Goal: Task Accomplishment & Management: Complete application form

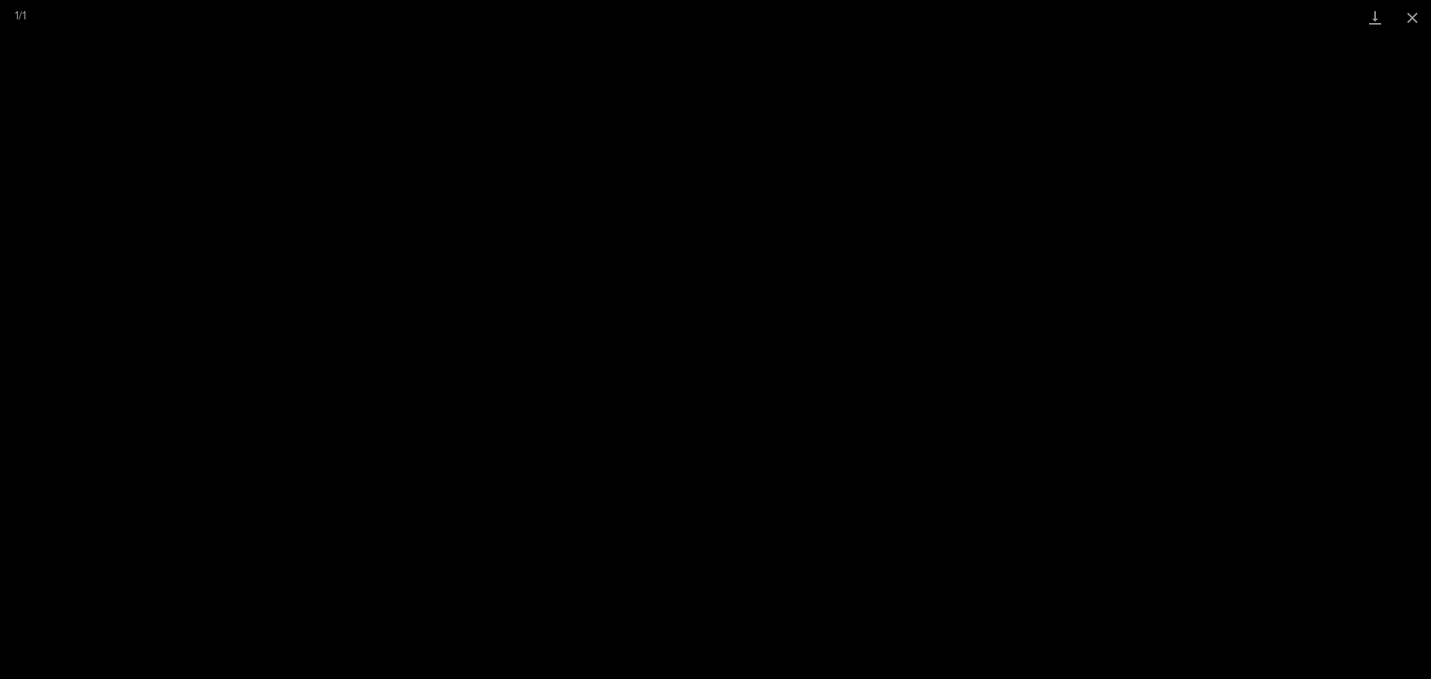
scroll to position [671, 0]
click at [1418, 17] on button "Close gallery" at bounding box center [1411, 17] width 37 height 35
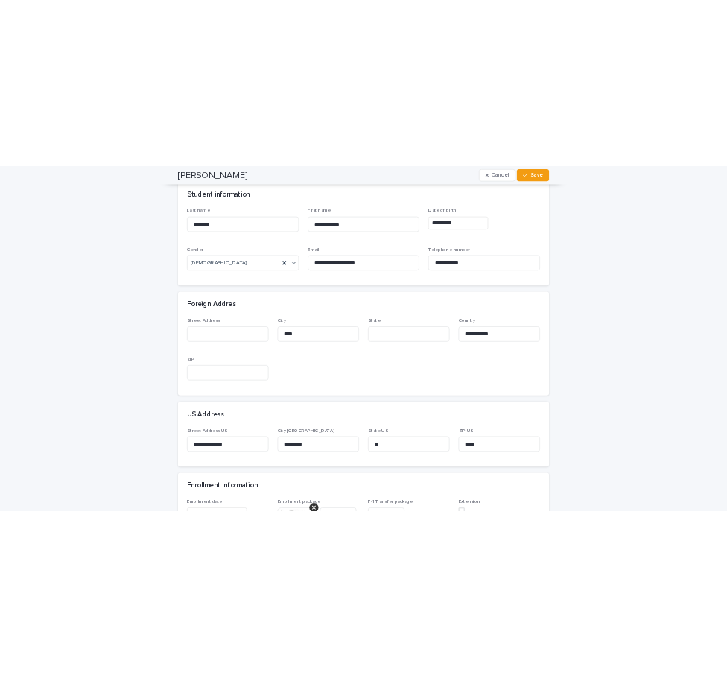
scroll to position [0, 0]
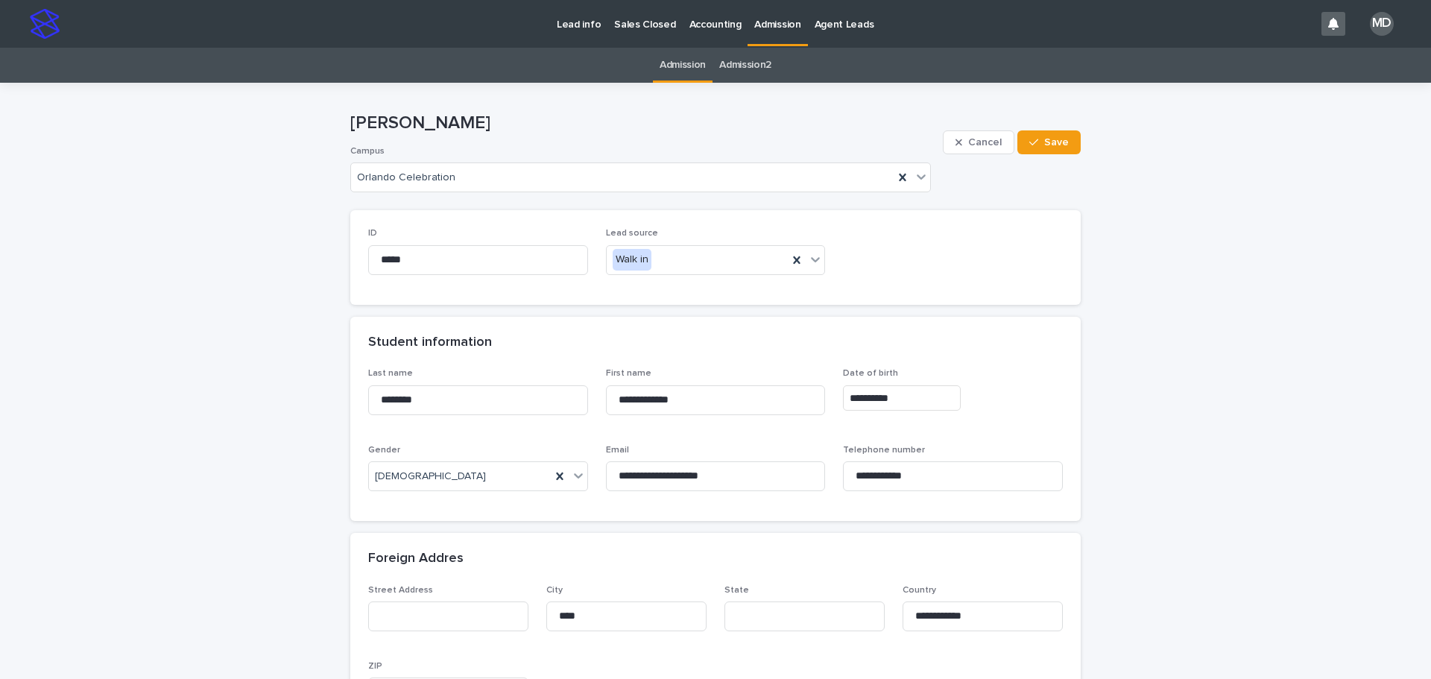
click at [764, 25] on p "Admission" at bounding box center [777, 15] width 46 height 31
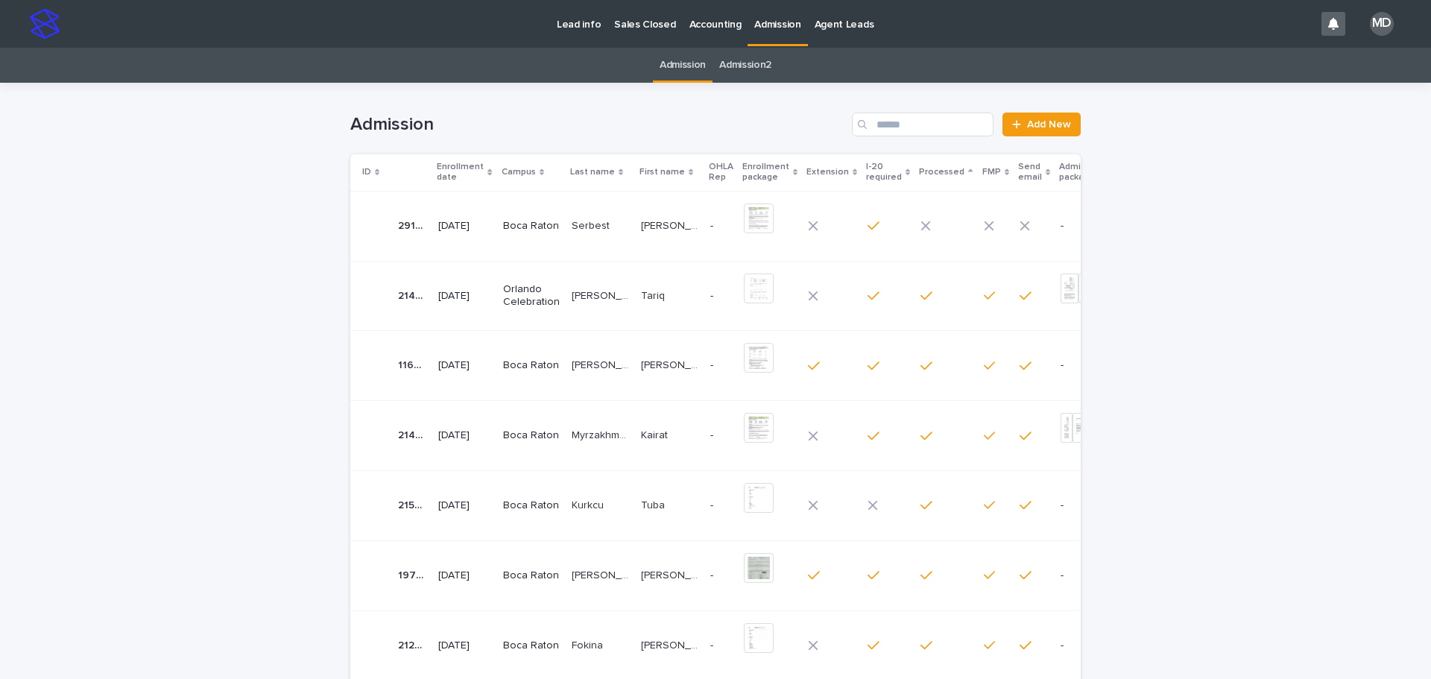
click at [571, 228] on p "Serbest" at bounding box center [591, 225] width 41 height 16
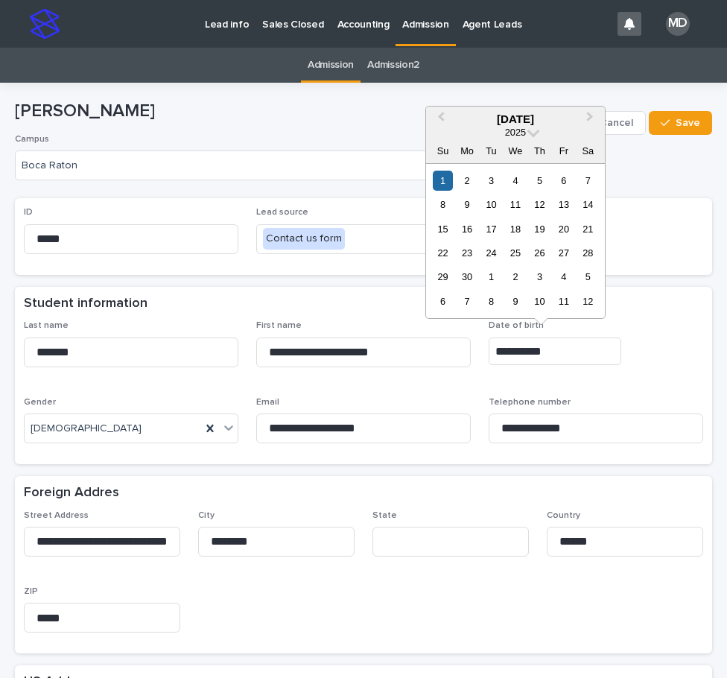
drag, startPoint x: 510, startPoint y: 341, endPoint x: 422, endPoint y: 333, distance: 87.5
click at [422, 333] on div "**********" at bounding box center [364, 387] width 680 height 135
click at [662, 376] on span "**********" at bounding box center [596, 349] width 215 height 58
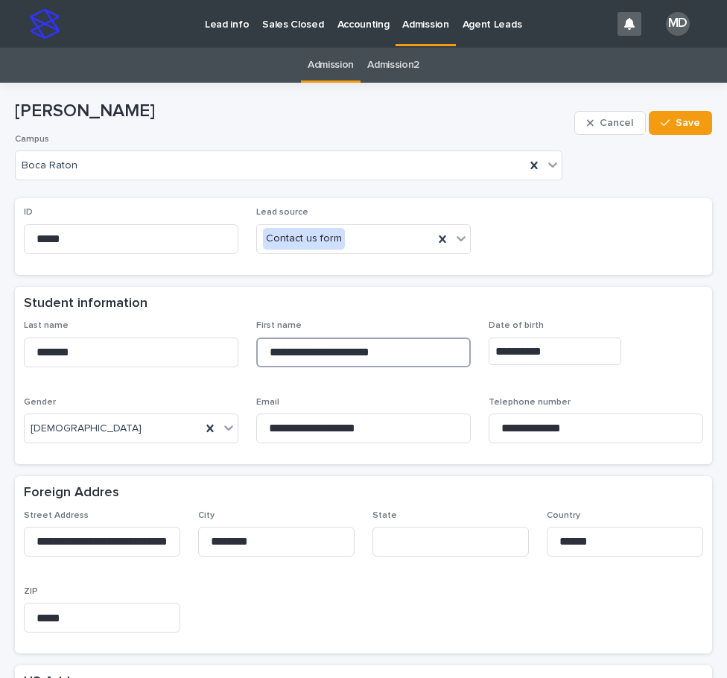
drag, startPoint x: 421, startPoint y: 355, endPoint x: 151, endPoint y: 330, distance: 270.9
click at [151, 332] on div "**********" at bounding box center [364, 387] width 680 height 135
drag, startPoint x: 121, startPoint y: 350, endPoint x: -32, endPoint y: 342, distance: 153.0
click at [0, 342] on html "**********" at bounding box center [363, 339] width 727 height 678
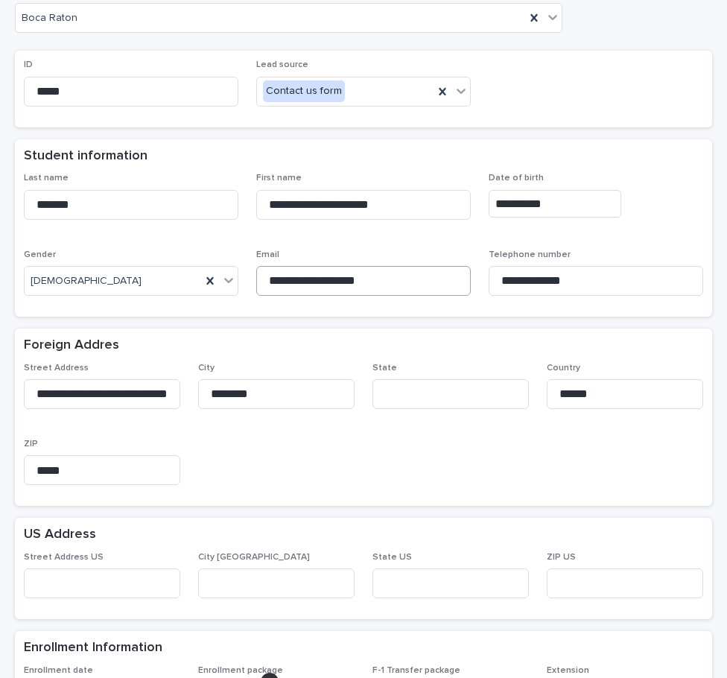
scroll to position [149, 0]
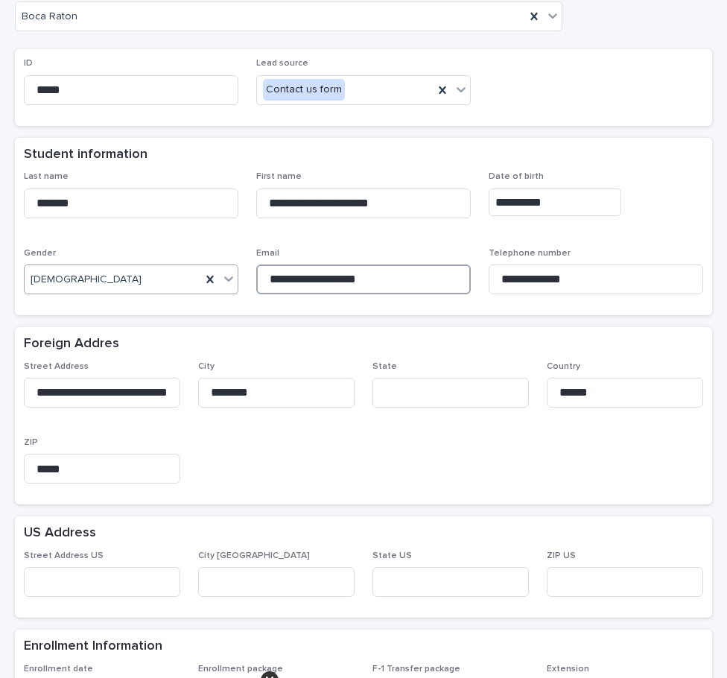
drag, startPoint x: 410, startPoint y: 279, endPoint x: 189, endPoint y: 270, distance: 220.7
click at [189, 270] on div "**********" at bounding box center [364, 238] width 680 height 135
drag, startPoint x: 598, startPoint y: 279, endPoint x: 415, endPoint y: 267, distance: 183.0
click at [416, 267] on div "**********" at bounding box center [364, 238] width 680 height 135
drag, startPoint x: 522, startPoint y: 380, endPoint x: 481, endPoint y: 374, distance: 41.4
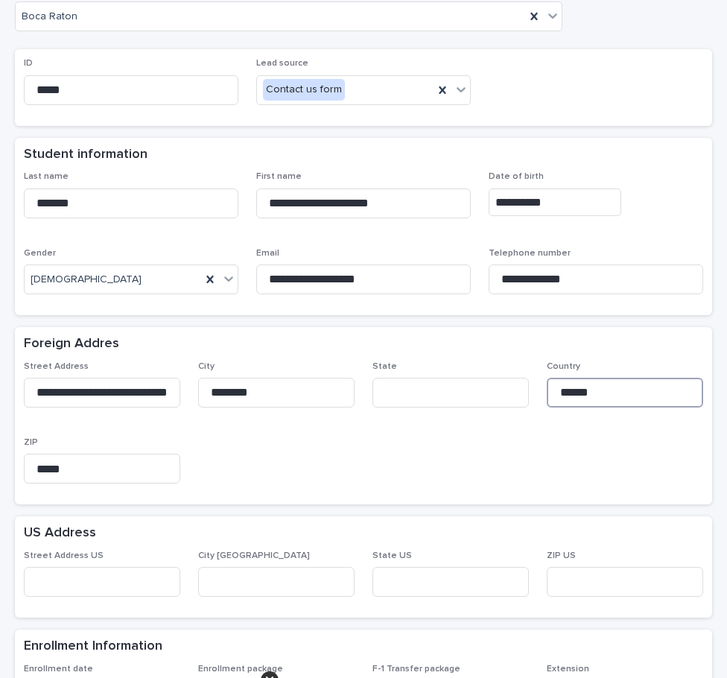
click at [481, 374] on div "**********" at bounding box center [364, 428] width 680 height 135
drag, startPoint x: 276, startPoint y: 386, endPoint x: 143, endPoint y: 381, distance: 133.5
click at [143, 381] on div "**********" at bounding box center [364, 428] width 680 height 135
drag, startPoint x: 26, startPoint y: 390, endPoint x: 509, endPoint y: 431, distance: 484.6
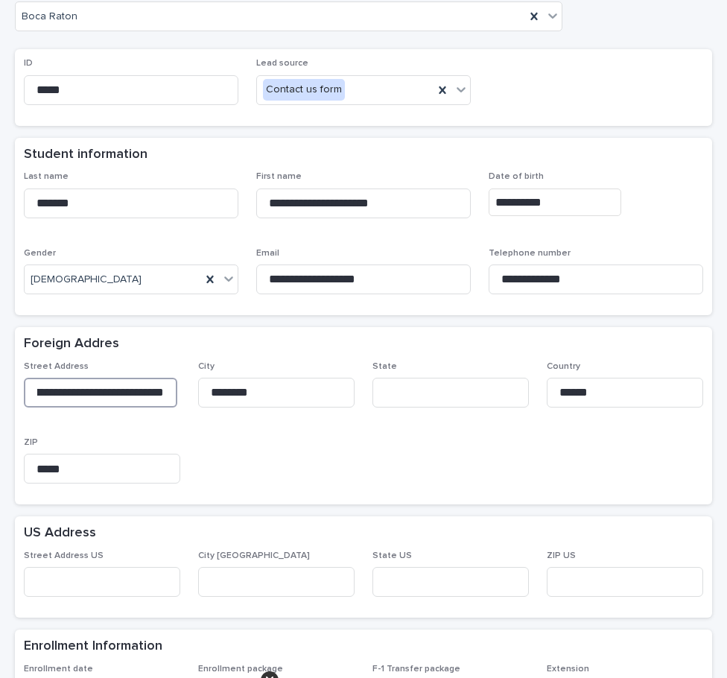
click at [500, 427] on div "**********" at bounding box center [364, 428] width 680 height 135
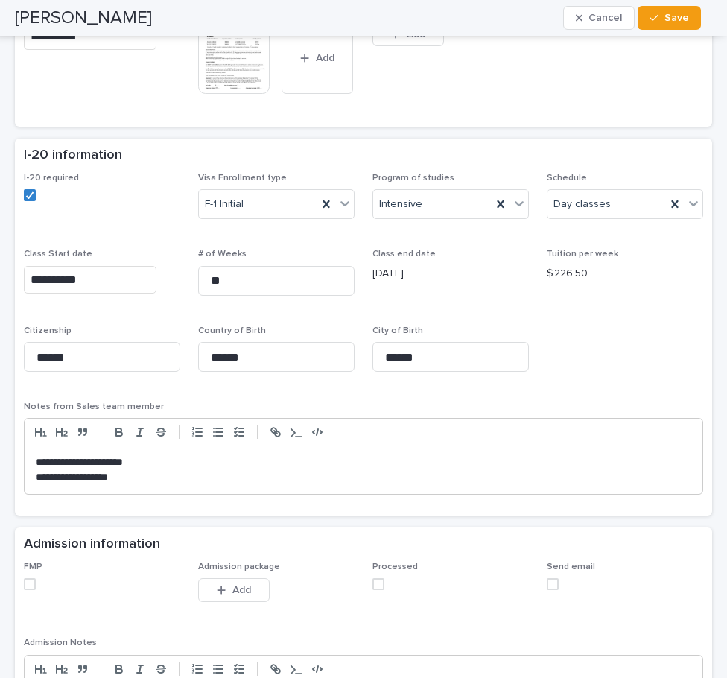
scroll to position [820, 0]
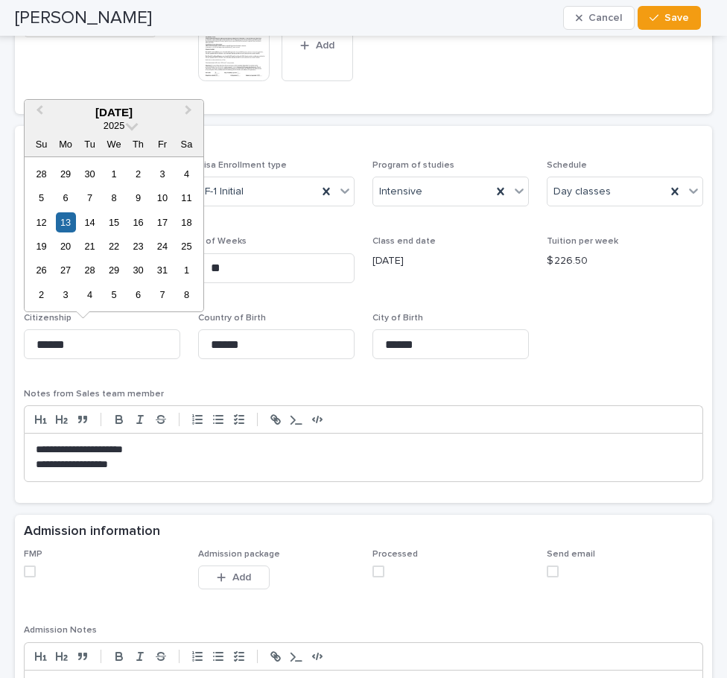
drag, startPoint x: 21, startPoint y: 341, endPoint x: -44, endPoint y: 336, distance: 65.0
click at [0, 336] on html "**********" at bounding box center [363, 339] width 727 height 678
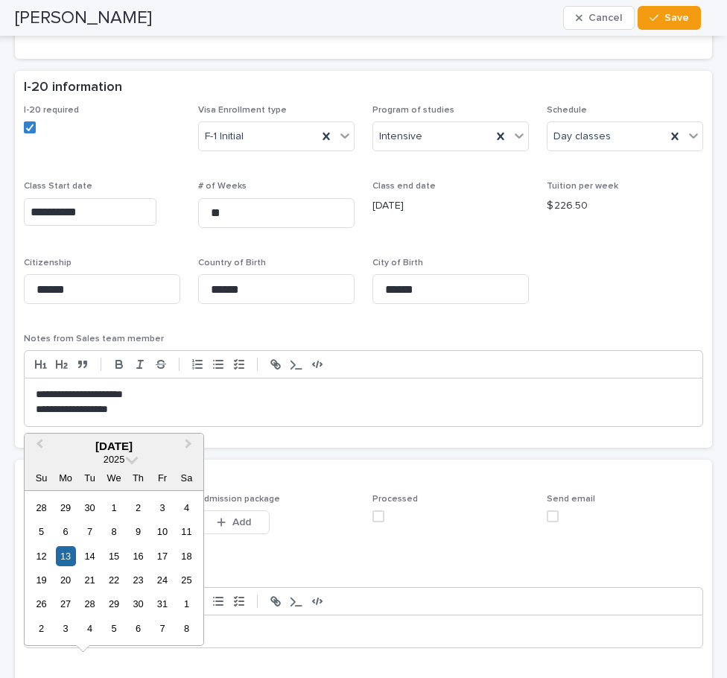
scroll to position [478, 0]
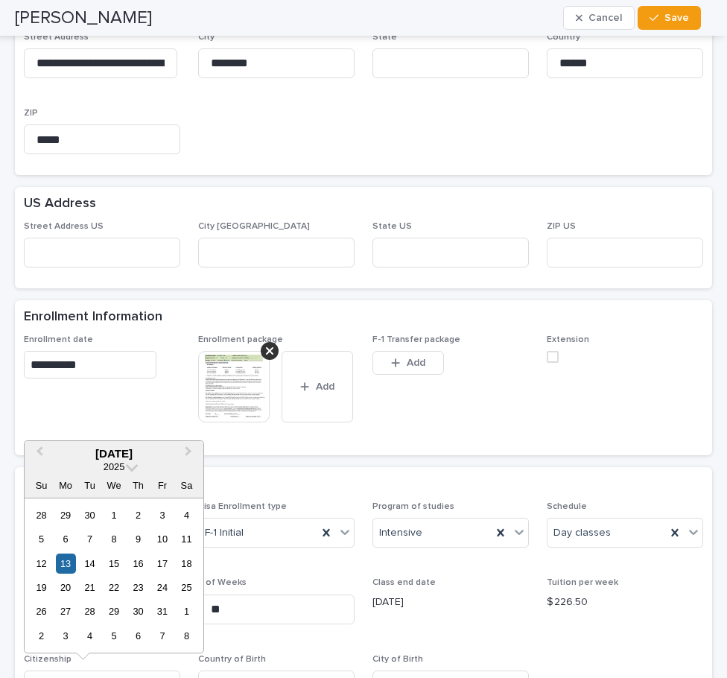
drag, startPoint x: 294, startPoint y: 422, endPoint x: 224, endPoint y: 386, distance: 78.6
click at [294, 422] on div "This file cannot be opened Download File Add" at bounding box center [276, 392] width 156 height 83
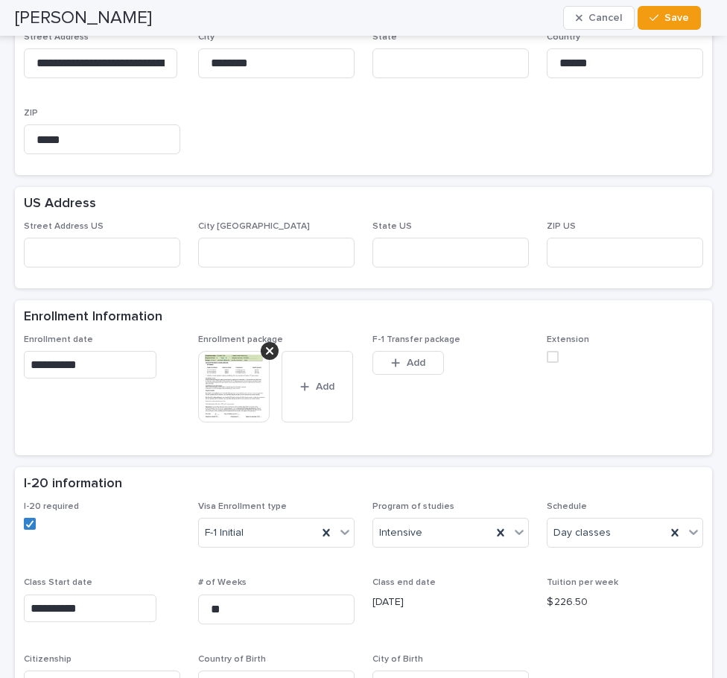
click at [220, 383] on img at bounding box center [234, 387] width 72 height 72
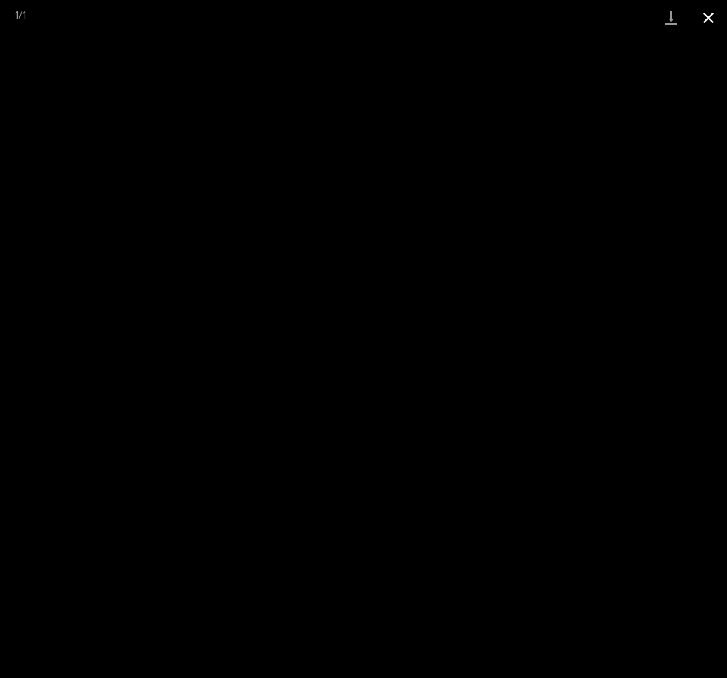
click at [712, 17] on button "Close gallery" at bounding box center [708, 17] width 37 height 35
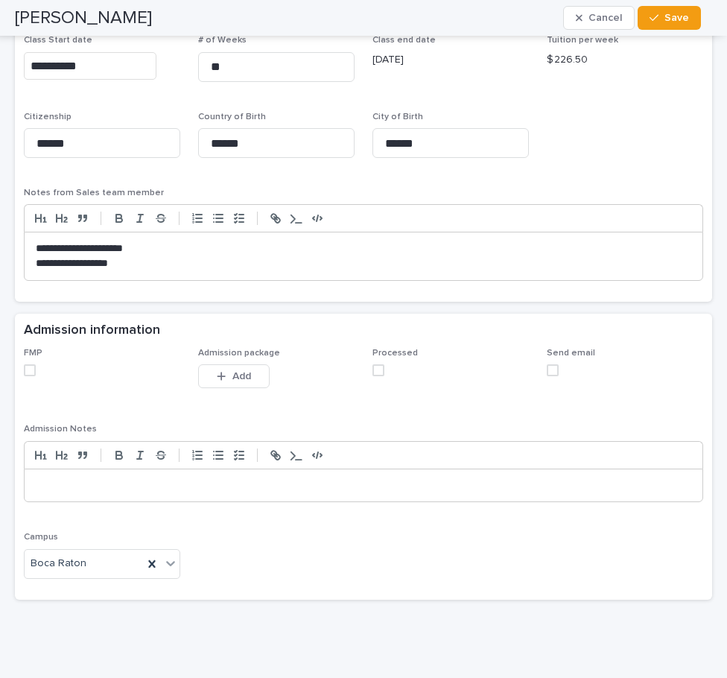
scroll to position [1074, 0]
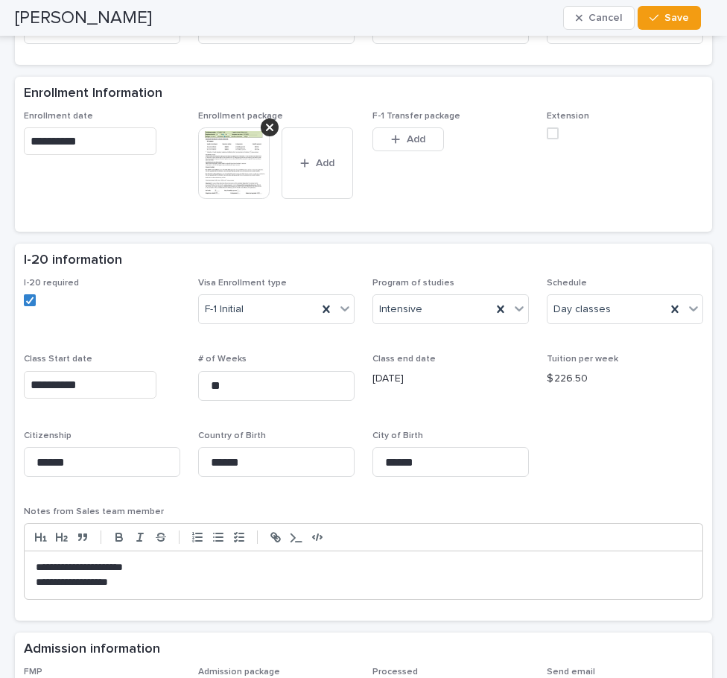
click at [225, 165] on img at bounding box center [234, 163] width 72 height 72
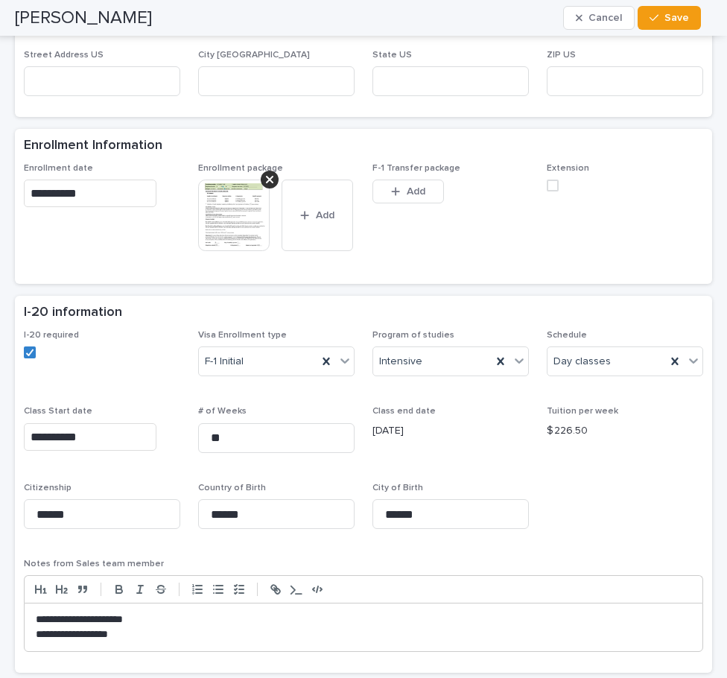
scroll to position [627, 0]
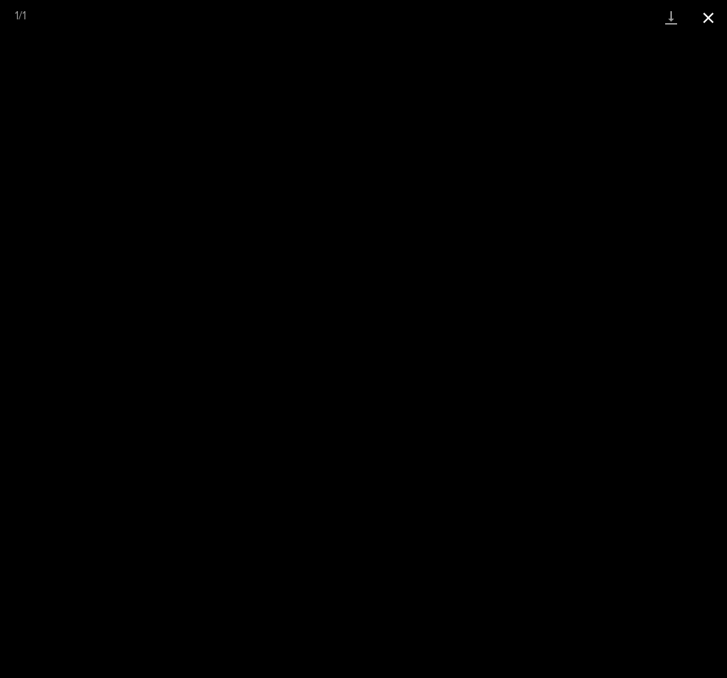
click at [702, 12] on button "Close gallery" at bounding box center [708, 17] width 37 height 35
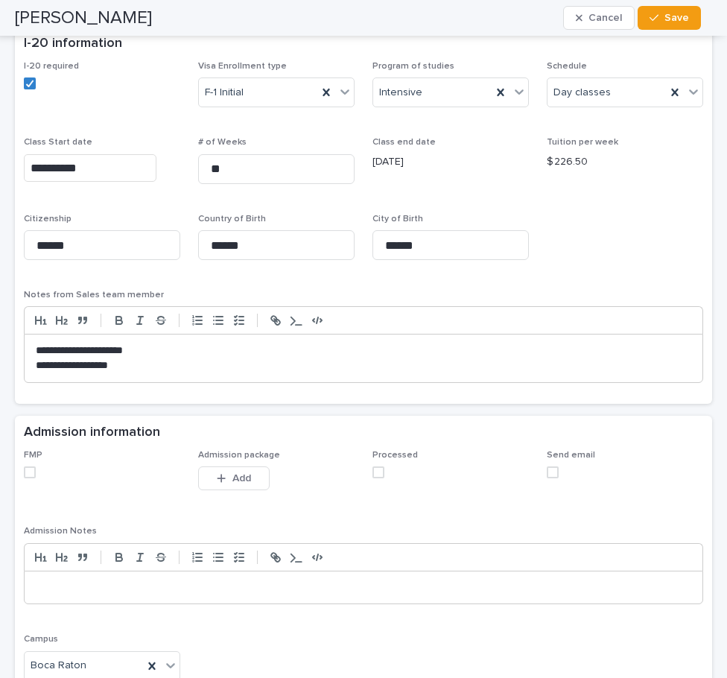
scroll to position [1000, 0]
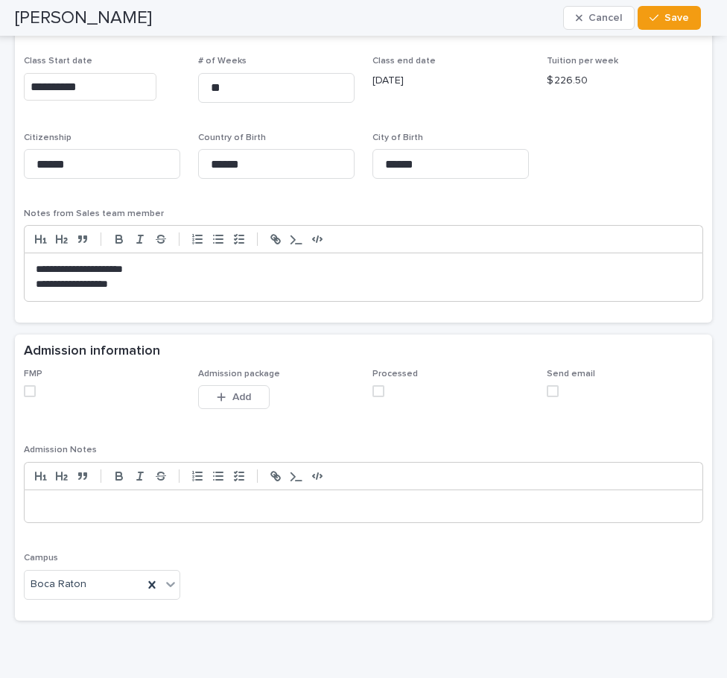
click at [25, 397] on span at bounding box center [30, 391] width 12 height 12
click at [373, 397] on span at bounding box center [379, 391] width 12 height 12
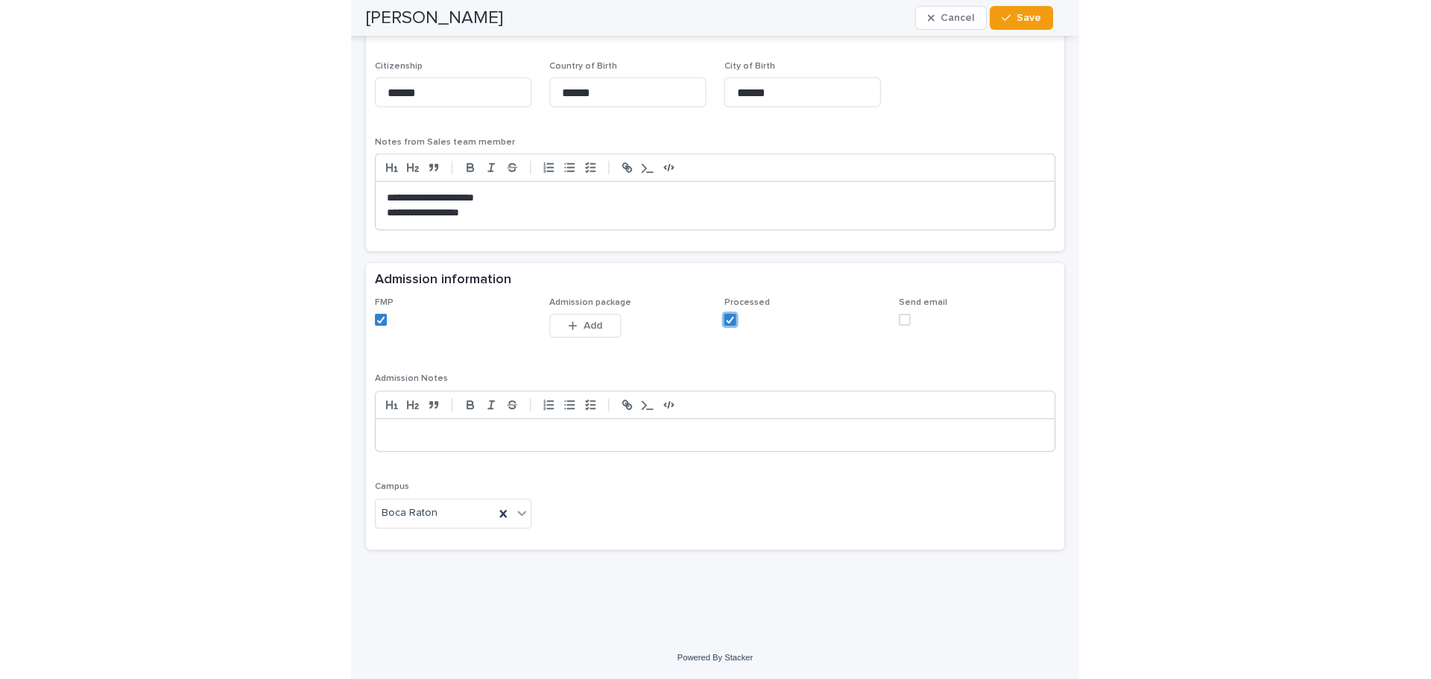
scroll to position [1149, 0]
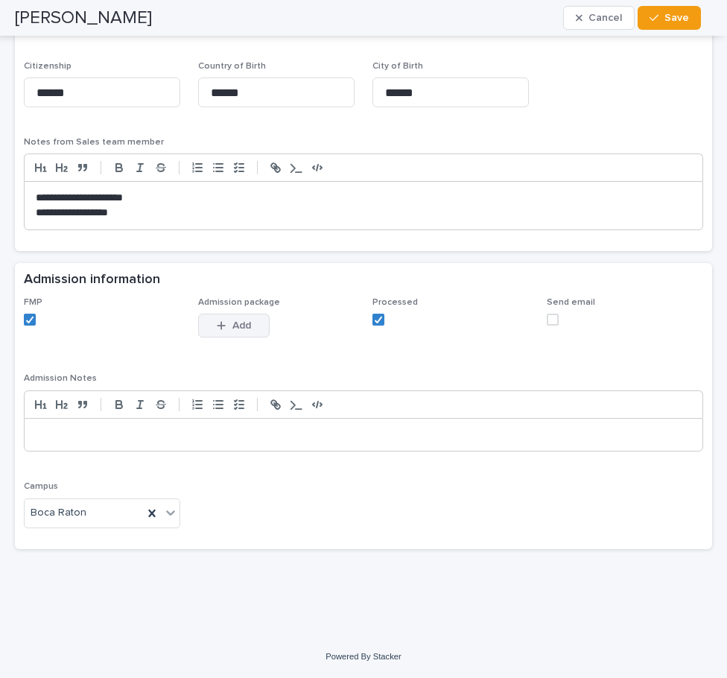
click at [219, 329] on icon "button" at bounding box center [222, 326] width 8 height 8
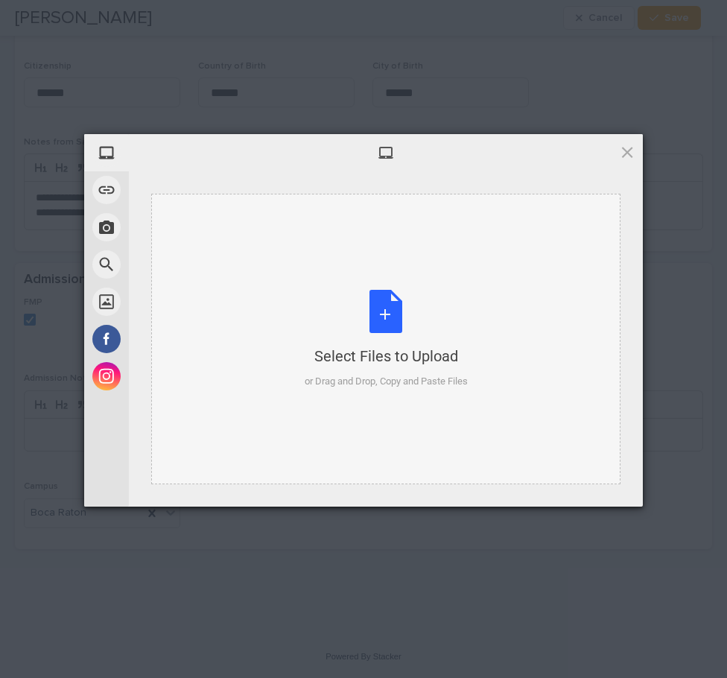
click at [395, 321] on div "Select Files to Upload or Drag and Drop, Copy and Paste Files" at bounding box center [386, 339] width 163 height 99
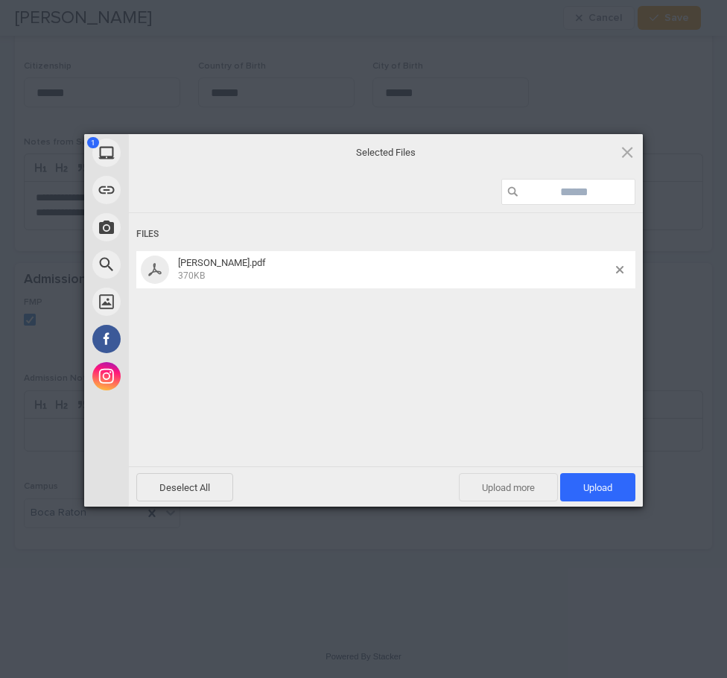
click at [516, 486] on span "Upload more" at bounding box center [508, 487] width 99 height 28
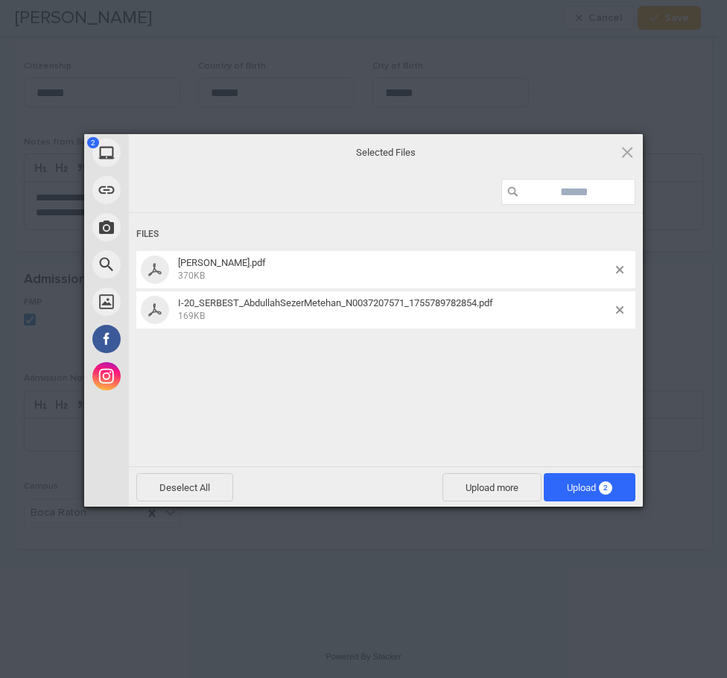
click at [88, 624] on div "2 My Device Link (URL) Take Photo Web Search Unsplash Facebook Instagram Select…" at bounding box center [363, 339] width 727 height 678
click at [475, 481] on span "Upload more" at bounding box center [492, 487] width 99 height 28
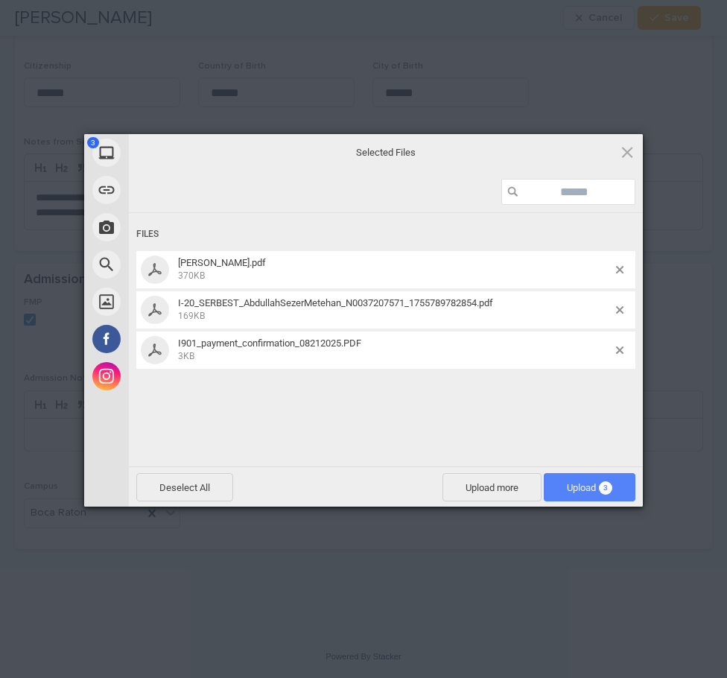
click at [583, 480] on span "Upload 3" at bounding box center [590, 487] width 92 height 28
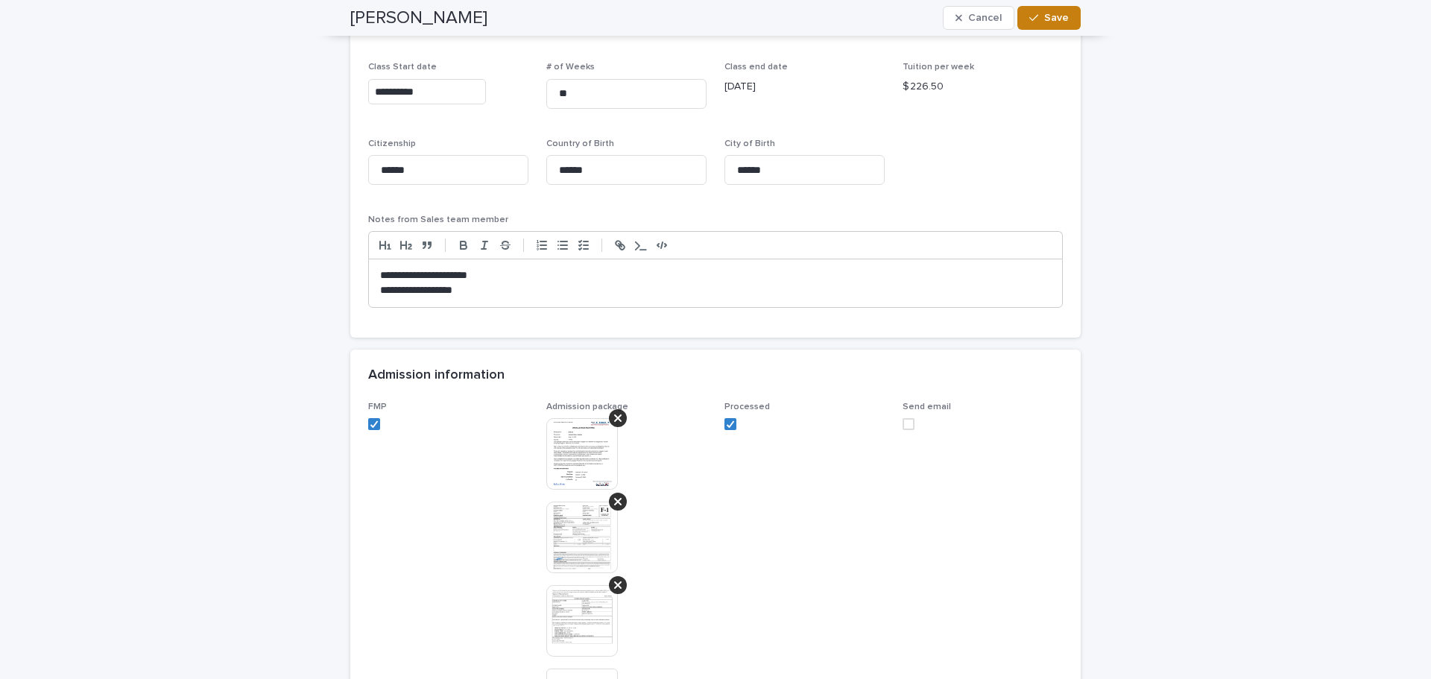
click at [1044, 17] on span "Save" at bounding box center [1056, 18] width 25 height 10
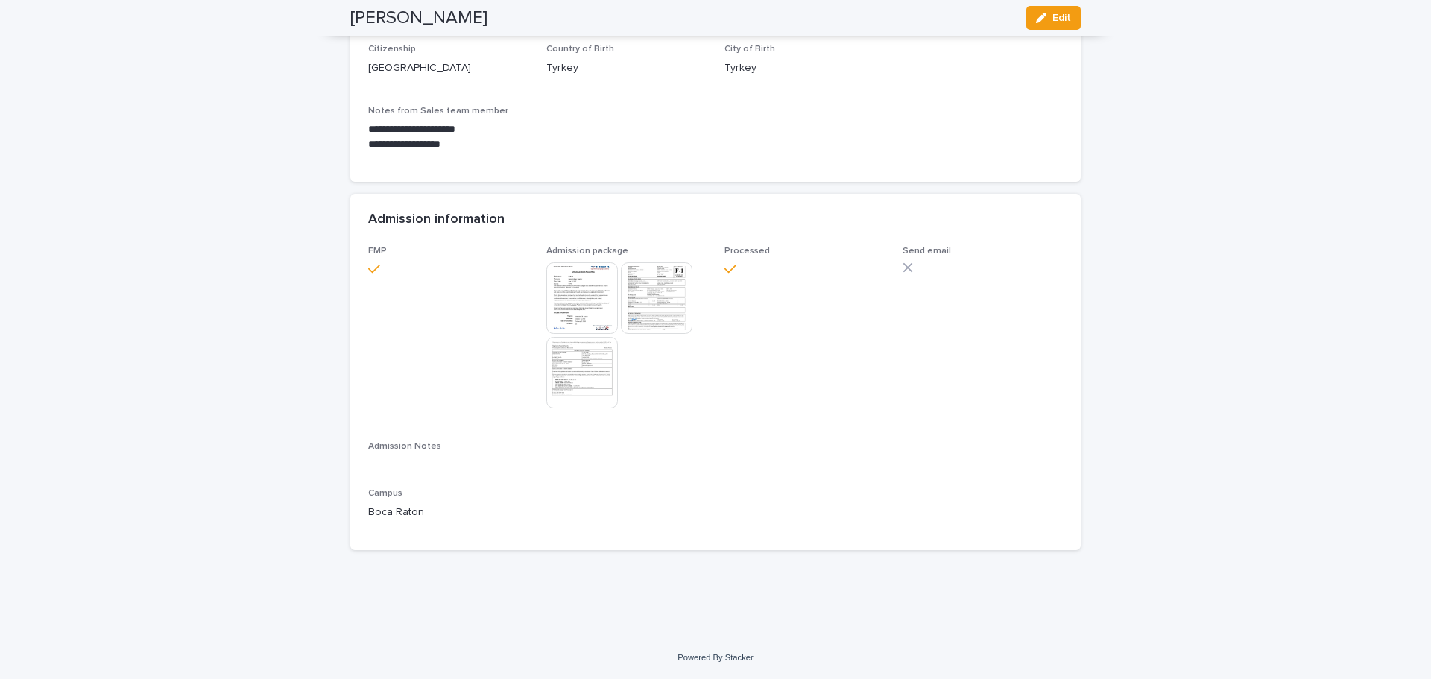
scroll to position [1106, 0]
click at [1052, 16] on span "Edit" at bounding box center [1061, 18] width 19 height 10
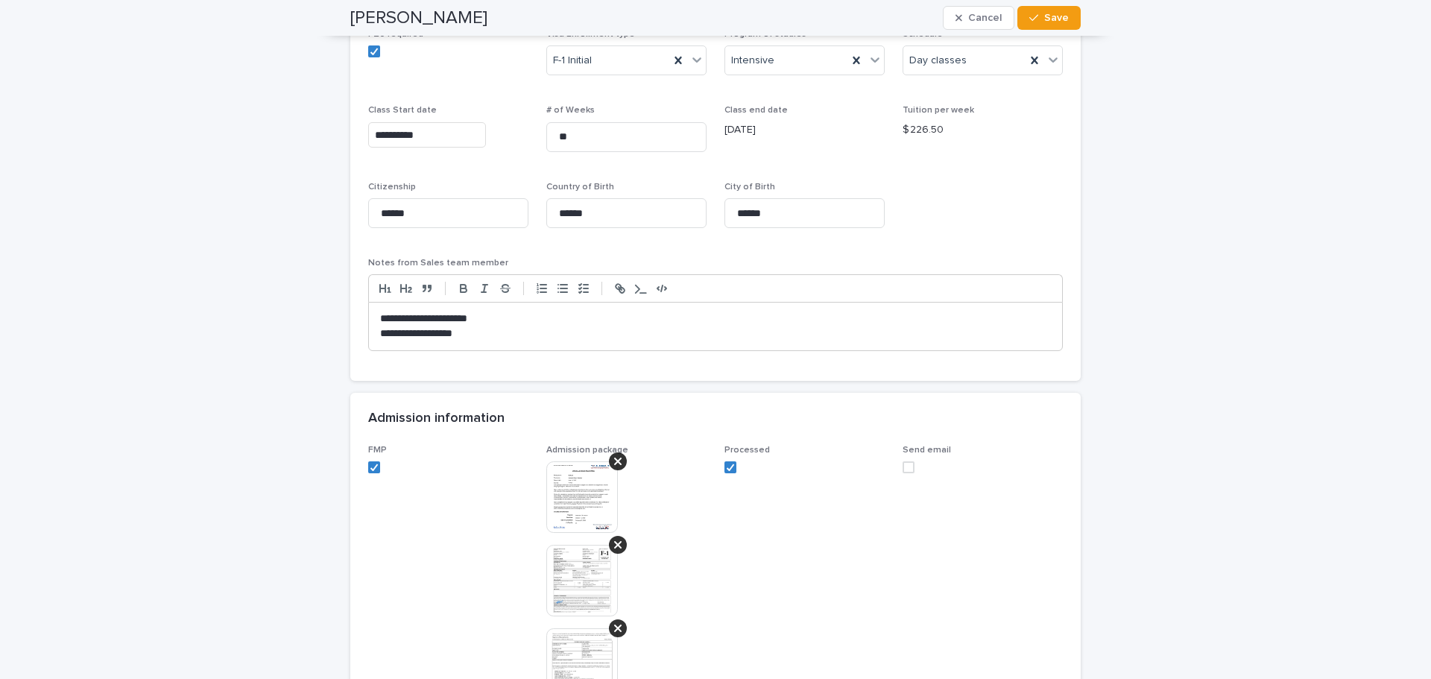
click at [909, 472] on label at bounding box center [982, 467] width 160 height 12
click at [1055, 16] on span "Save" at bounding box center [1056, 18] width 25 height 10
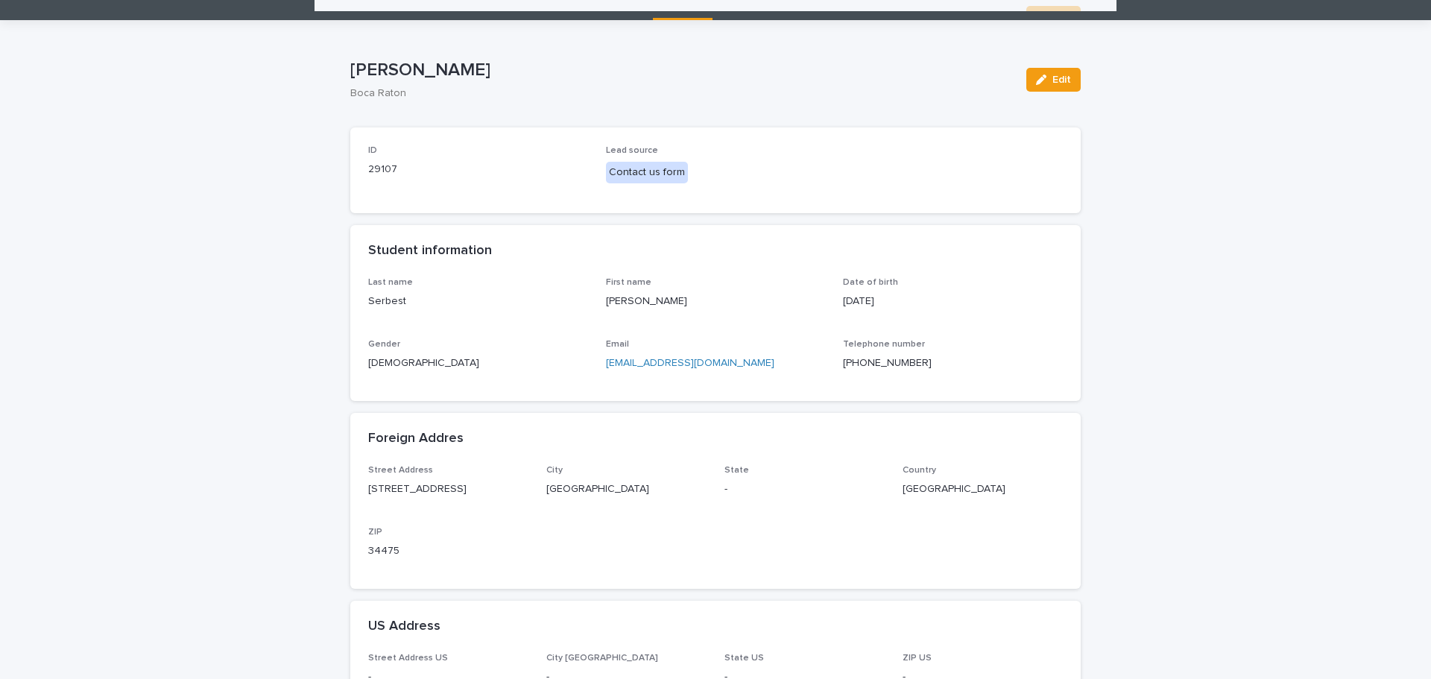
scroll to position [0, 0]
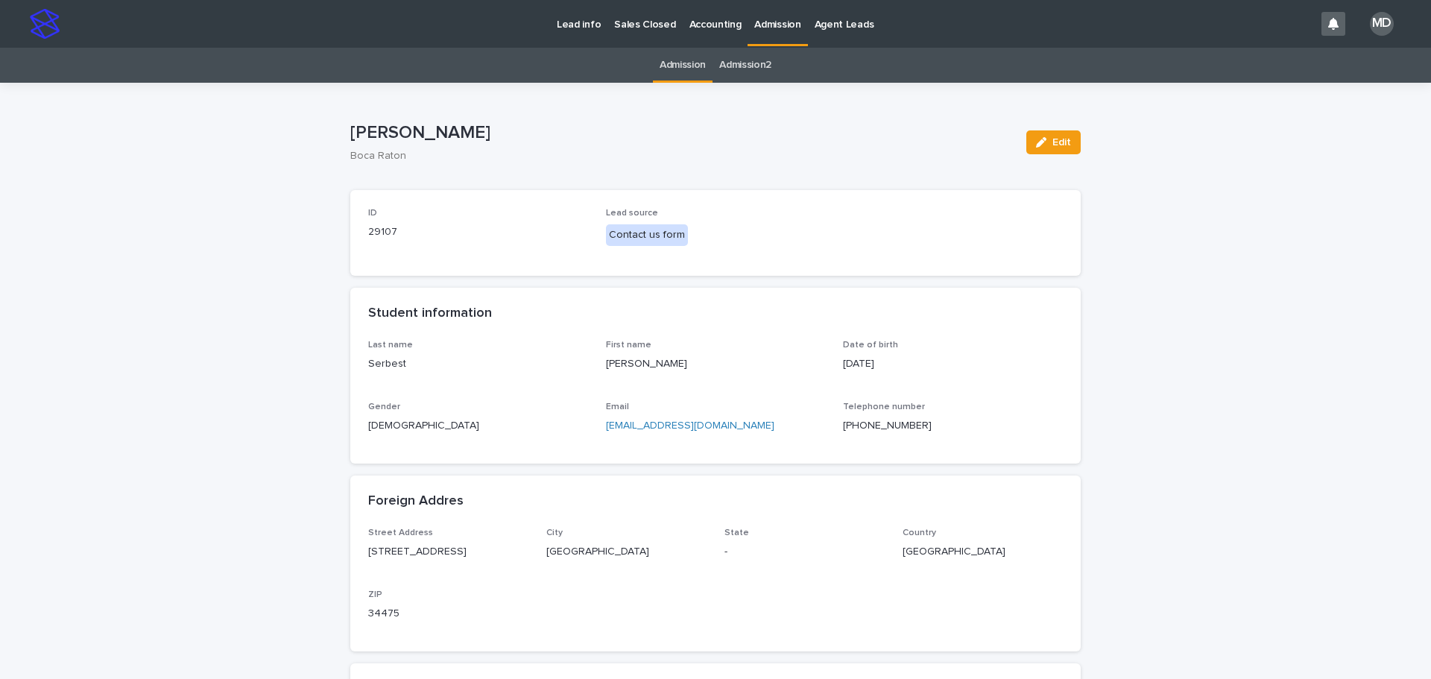
click at [764, 22] on p "Admission" at bounding box center [777, 15] width 46 height 31
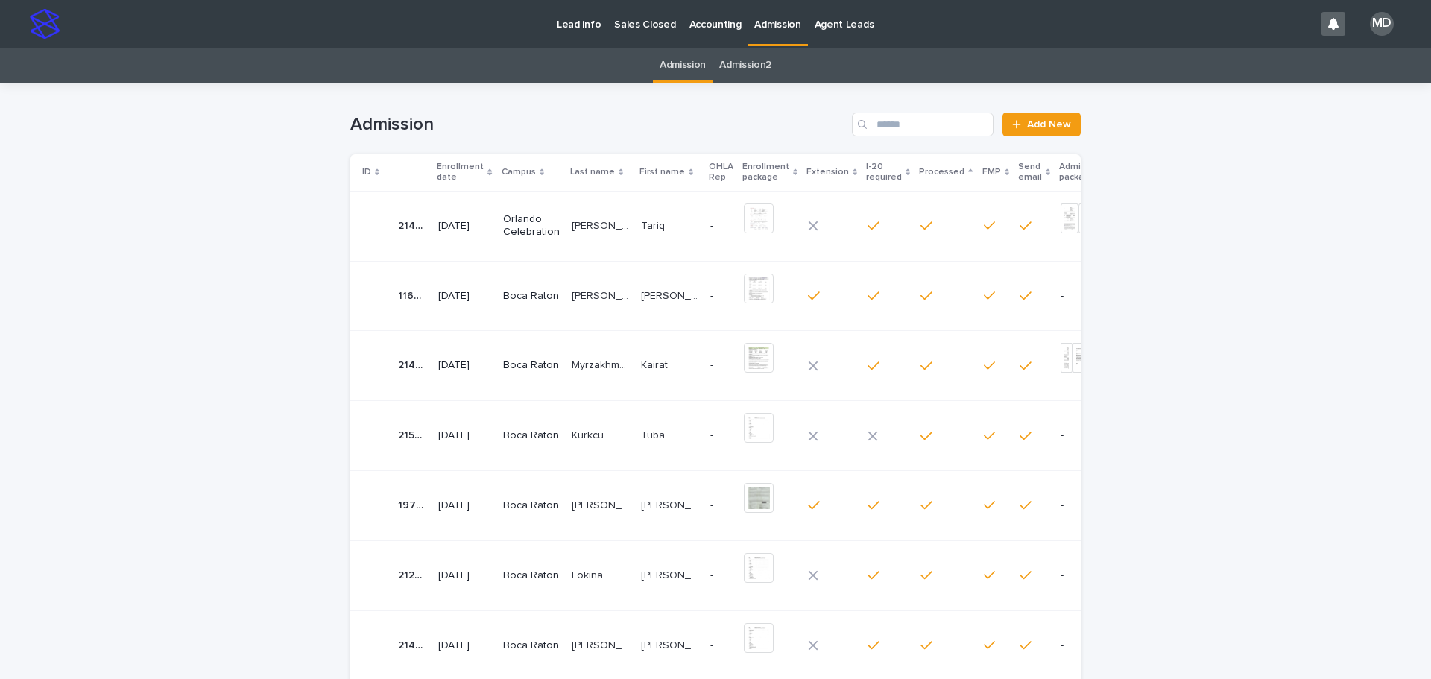
click at [449, 168] on p "Enrollment date" at bounding box center [460, 173] width 47 height 28
click at [447, 174] on p "Enrollment date" at bounding box center [460, 173] width 47 height 28
